Goal: Task Accomplishment & Management: Complete application form

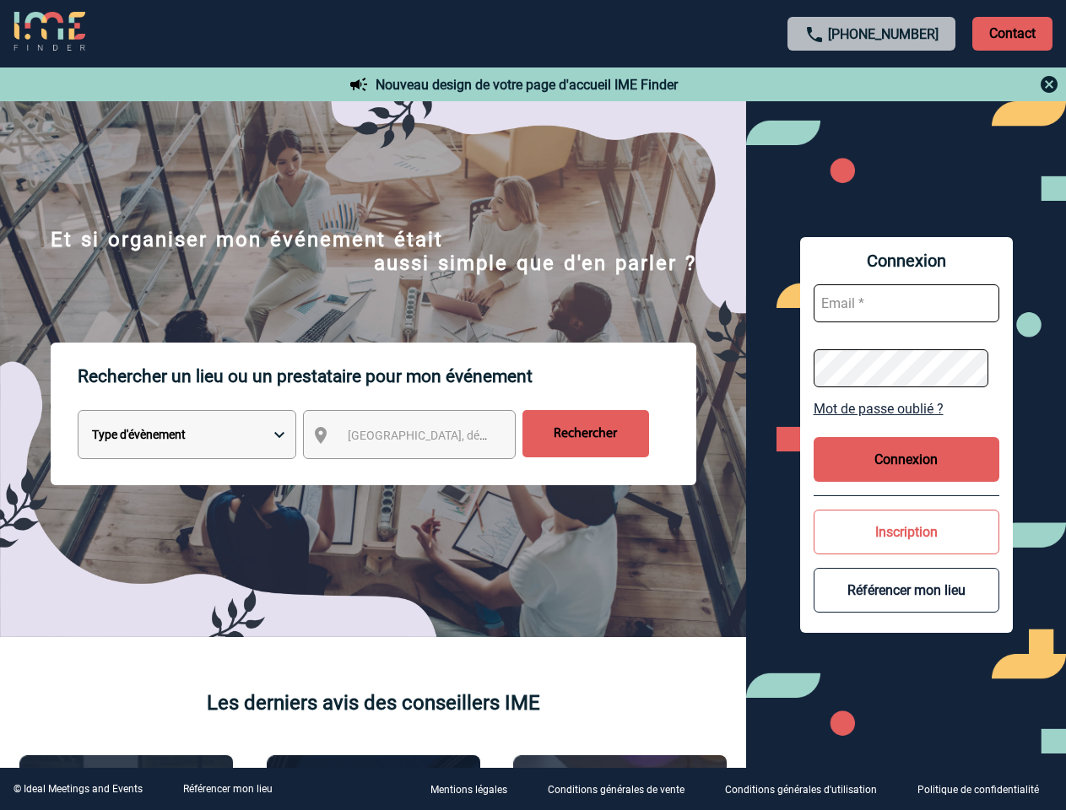
click at [532, 405] on p "Rechercher un lieu ou un prestataire pour mon événement" at bounding box center [387, 377] width 619 height 68
click at [1012, 33] on p "Contact" at bounding box center [1012, 34] width 80 height 34
click at [872, 84] on div at bounding box center [872, 84] width 376 height 20
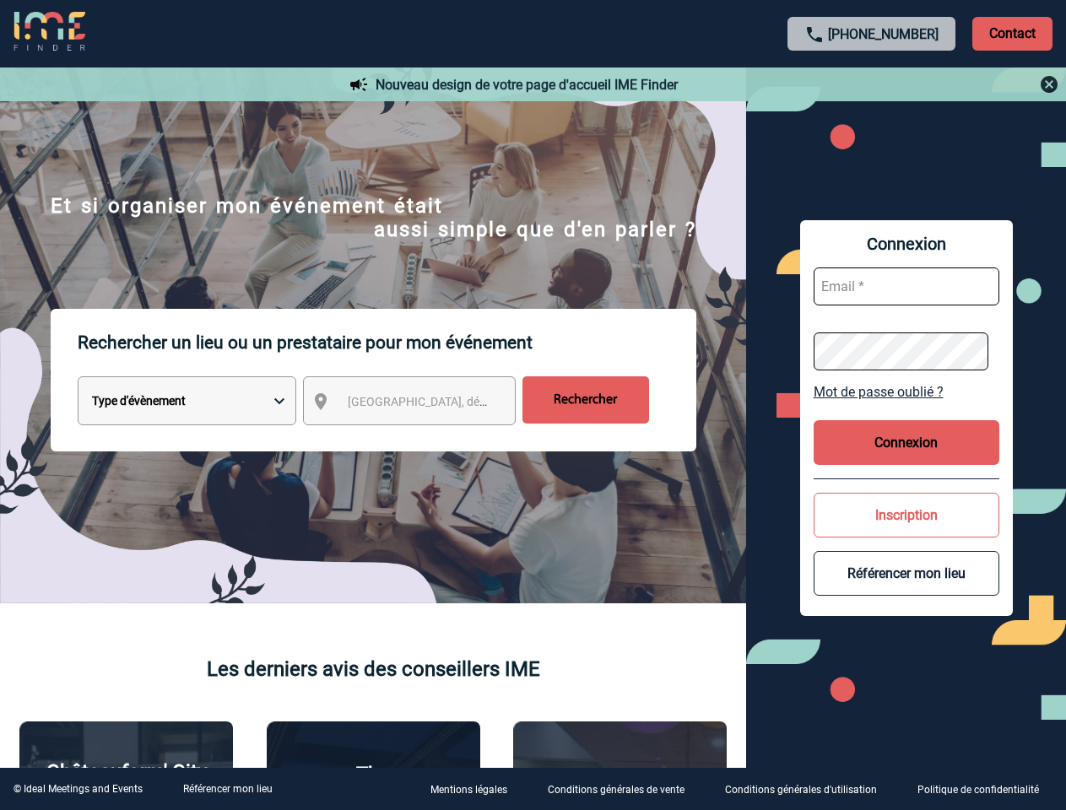
click at [424, 438] on div at bounding box center [456, 347] width 913 height 694
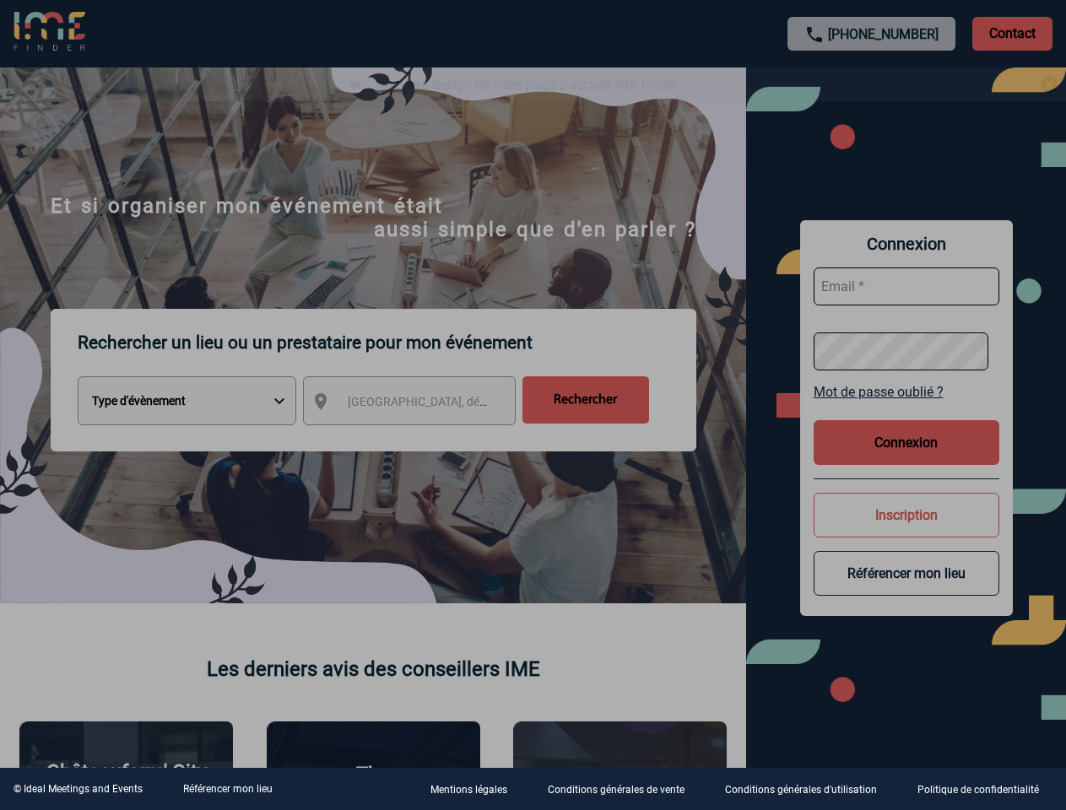
click at [906, 408] on div at bounding box center [533, 405] width 1066 height 810
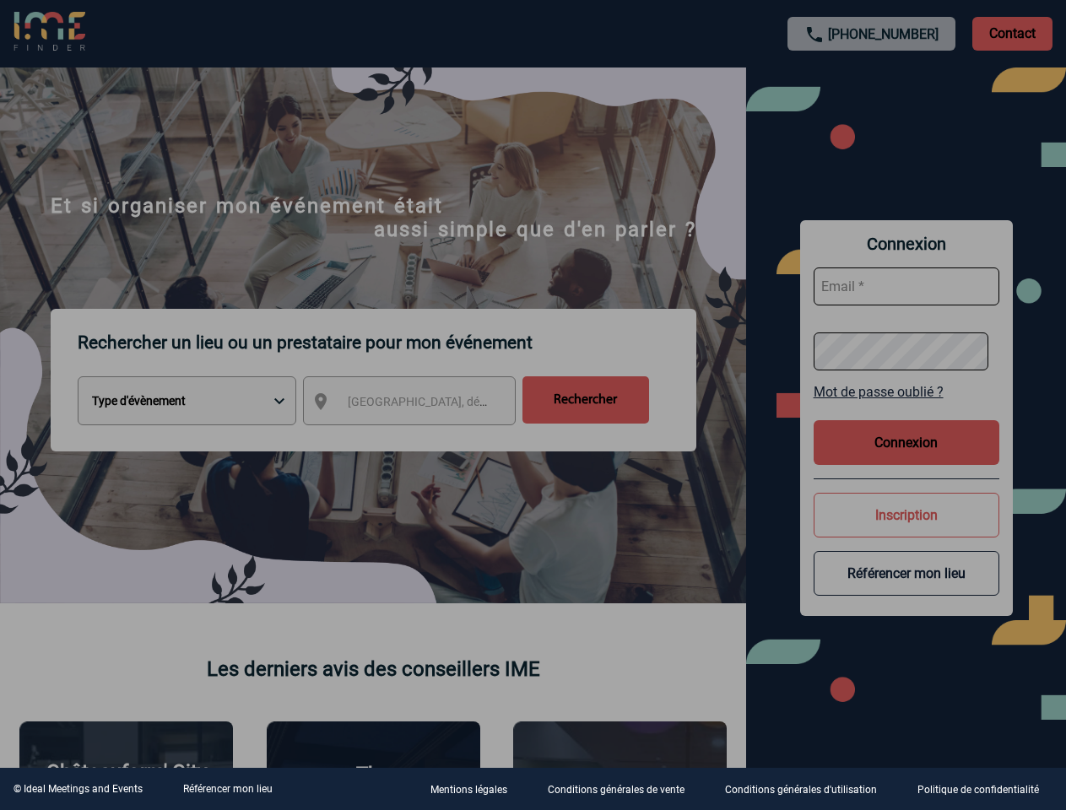
click at [906, 459] on div at bounding box center [533, 405] width 1066 height 810
click at [906, 532] on div at bounding box center [533, 405] width 1066 height 810
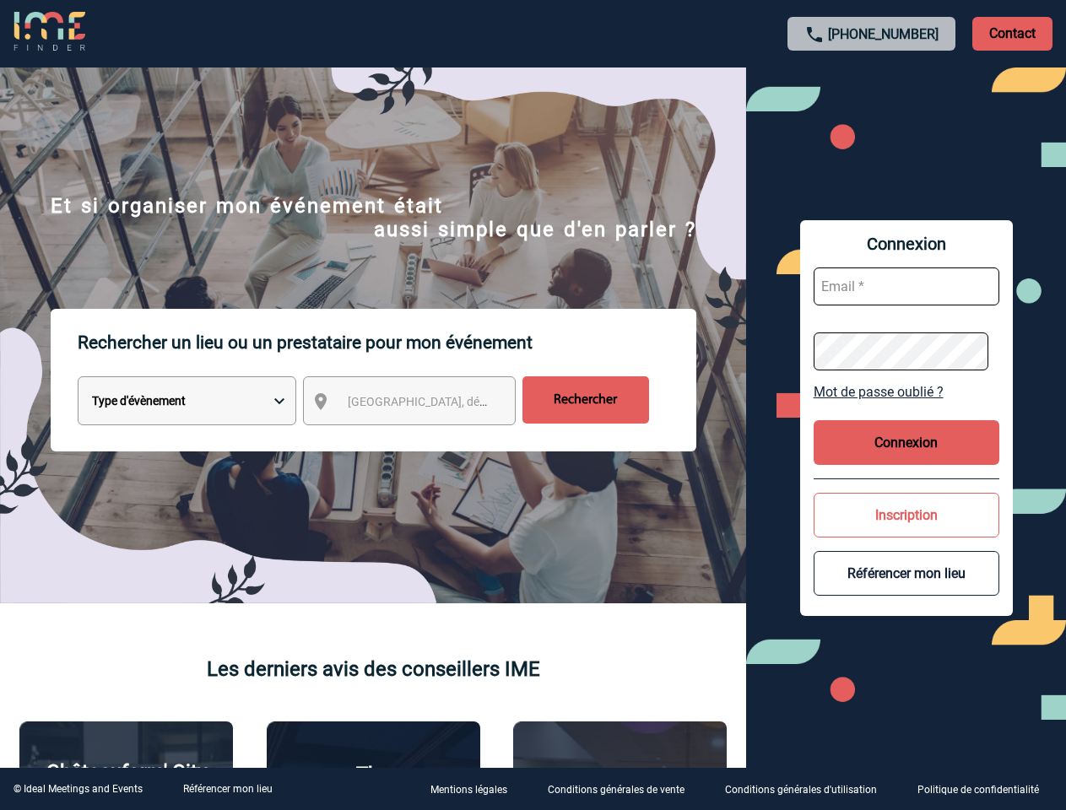
click at [906, 590] on button "Référencer mon lieu" at bounding box center [906, 573] width 186 height 45
click at [227, 789] on link "Référencer mon lieu" at bounding box center [227, 789] width 89 height 12
